Goal: Entertainment & Leisure: Consume media (video, audio)

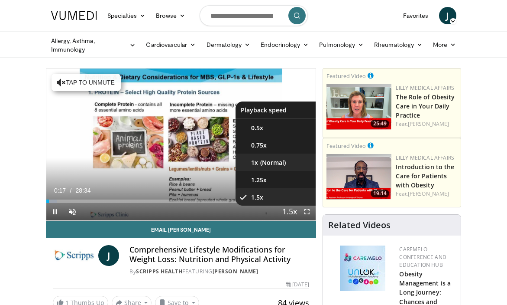
click at [244, 157] on li "1x" at bounding box center [279, 161] width 87 height 17
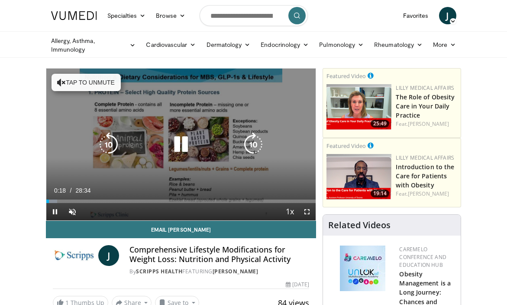
click at [190, 134] on icon "Video Player" at bounding box center [181, 144] width 24 height 24
click at [239, 151] on div "Video Player" at bounding box center [181, 144] width 162 height 17
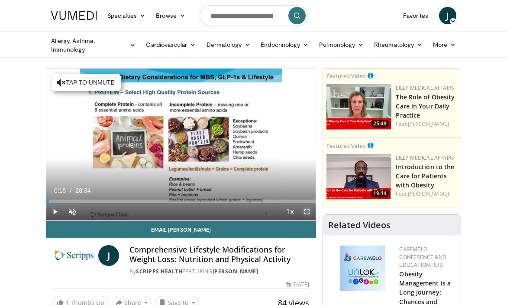
click at [309, 210] on span "Video Player" at bounding box center [307, 211] width 17 height 17
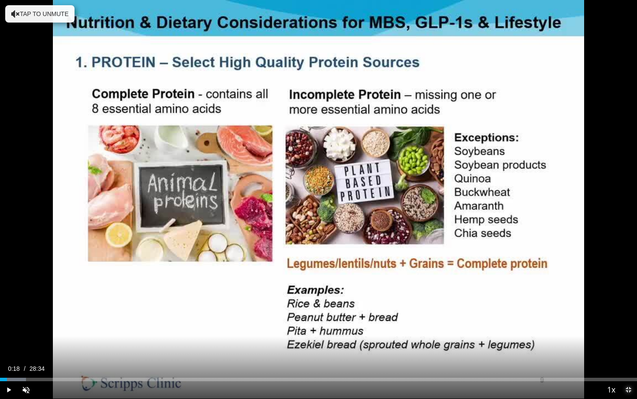
click at [507, 304] on span "Video Player" at bounding box center [628, 389] width 17 height 17
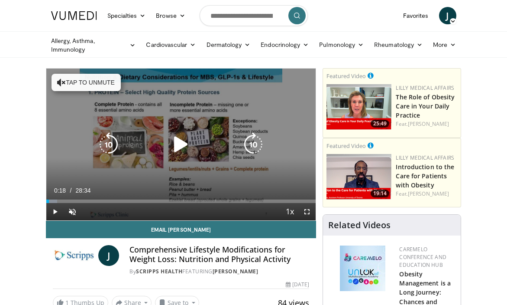
click at [76, 80] on button "Tap to unmute" at bounding box center [86, 82] width 69 height 17
click at [180, 144] on icon "Video Player" at bounding box center [181, 144] width 24 height 24
click at [185, 144] on icon "Video Player" at bounding box center [181, 144] width 24 height 24
